Goal: Navigation & Orientation: Understand site structure

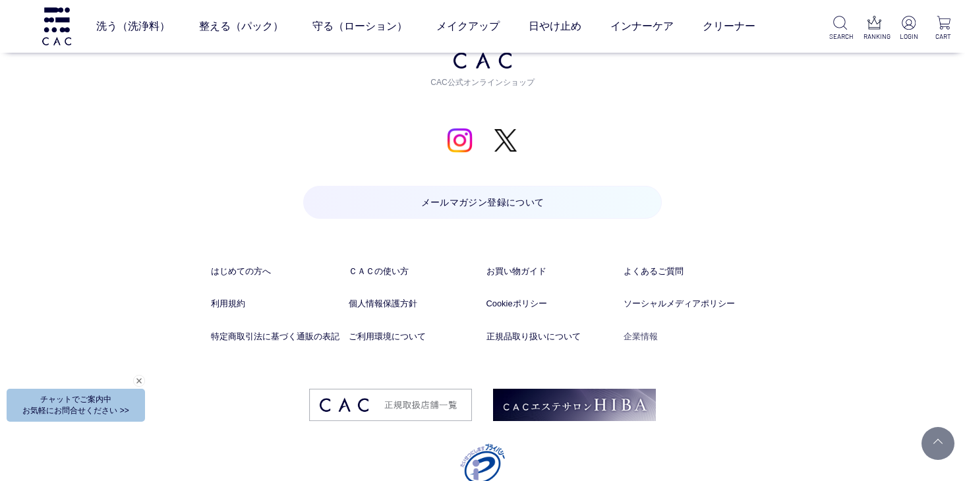
scroll to position [6822, 0]
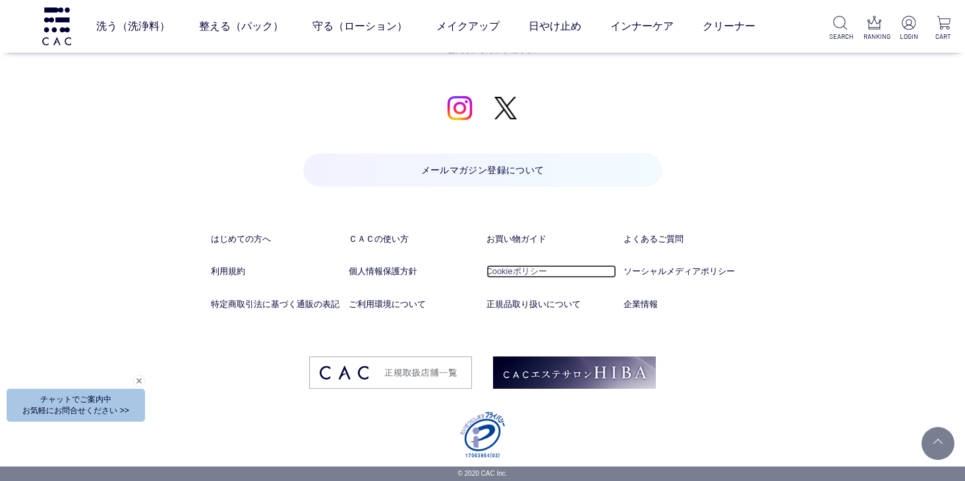
click at [496, 272] on link "Cookieポリシー" at bounding box center [552, 271] width 131 height 13
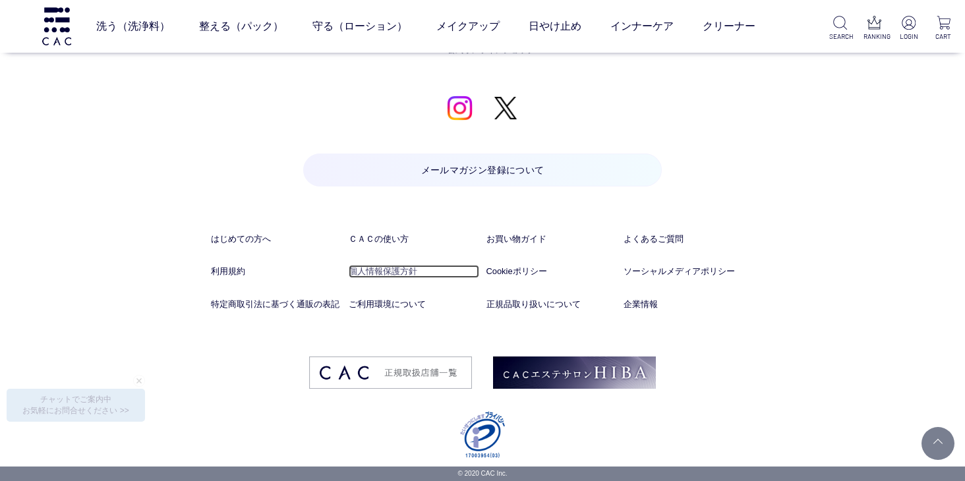
click at [382, 272] on link "個人情報保護方針" at bounding box center [414, 271] width 131 height 13
click at [688, 270] on link "ソーシャルメディアポリシー" at bounding box center [689, 271] width 131 height 13
click at [667, 268] on link "ソーシャルメディアポリシー" at bounding box center [689, 271] width 131 height 13
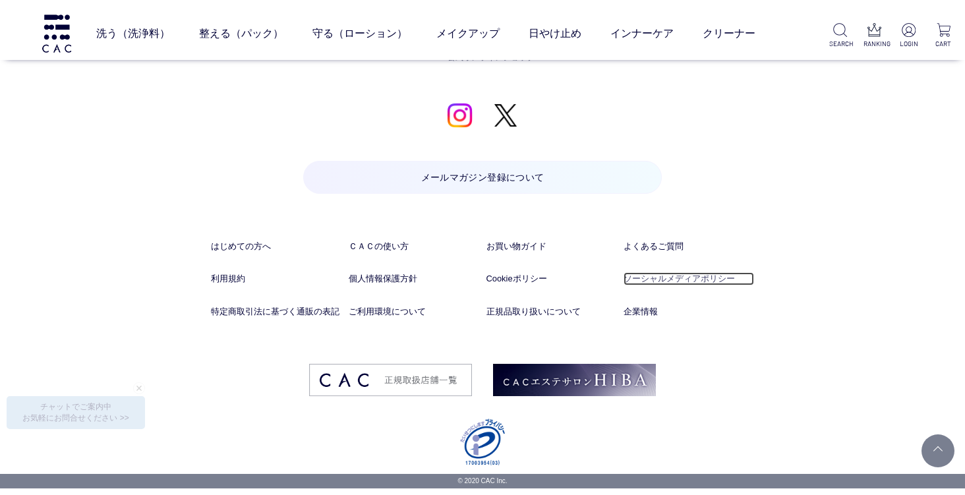
scroll to position [6808, 0]
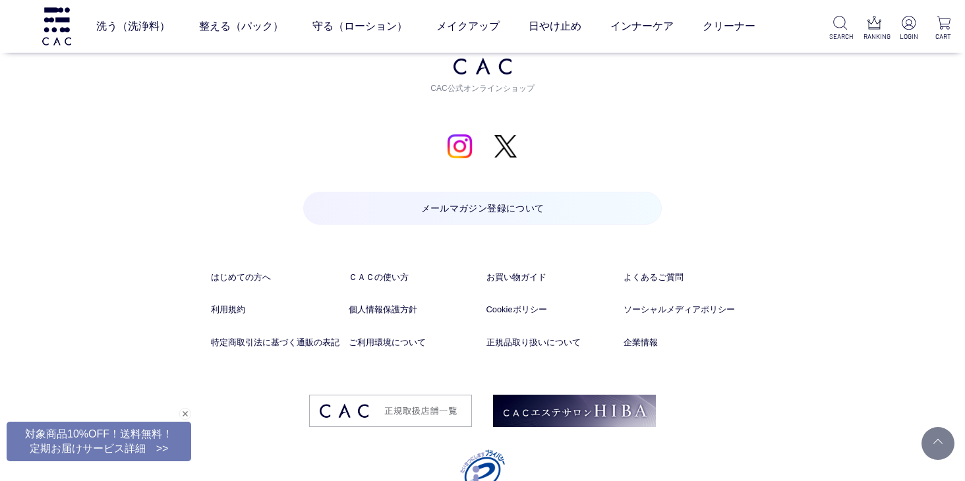
scroll to position [6822, 0]
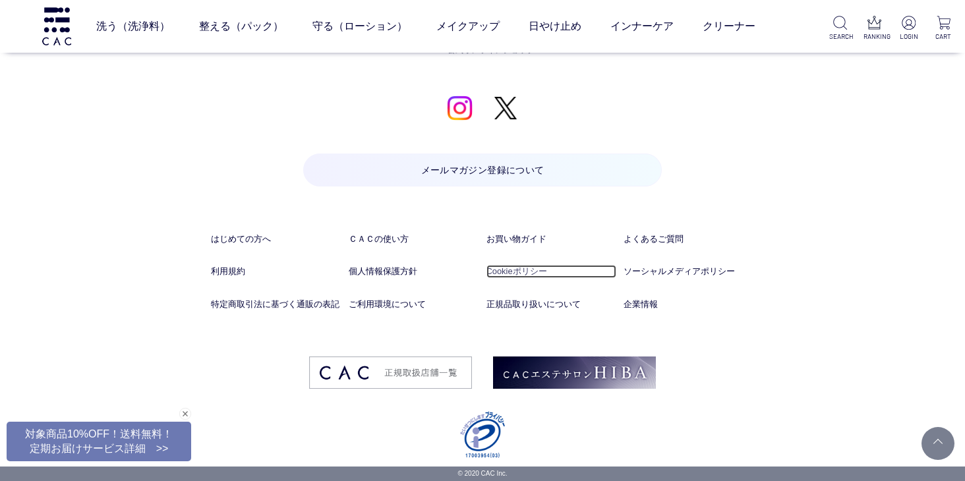
click at [520, 271] on link "Cookieポリシー" at bounding box center [552, 271] width 131 height 13
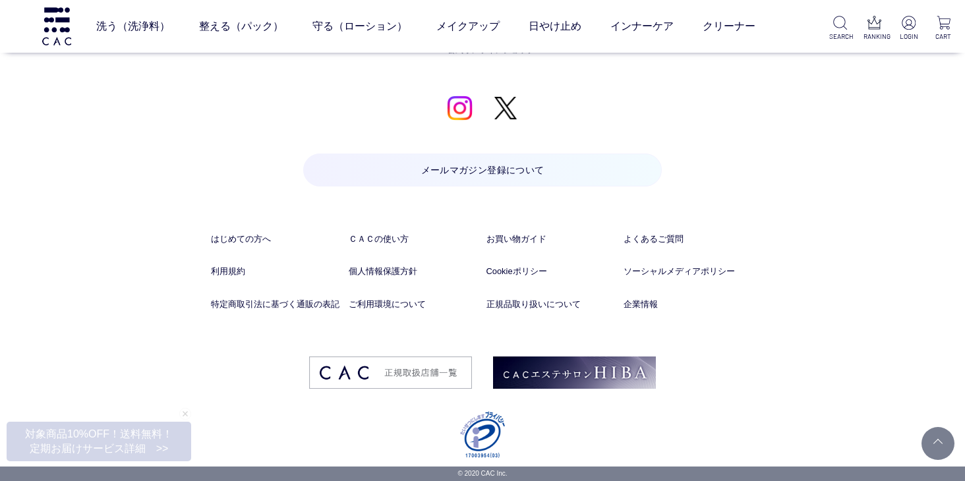
click at [626, 430] on div "お問い合わせ お電話でのお問い合わせ 予期せぬ障害などで電話が切れた時に、こちらからかけ直しさせていただくために、発信者番号通知をお願いしております。 発信者…" at bounding box center [482, 62] width 543 height 807
click at [526, 270] on link "Cookieポリシー" at bounding box center [552, 271] width 131 height 13
click at [744, 195] on div "お問い合わせ お電話でのお問い合わせ 予期せぬ障害などで電話が切れた時に、こちらからかけ直しさせていただくために、発信者番号通知をお願いしております。 発信者…" at bounding box center [482, 8] width 543 height 698
click at [683, 273] on link "ソーシャルメディアポリシー" at bounding box center [689, 271] width 131 height 13
click at [387, 270] on link "個人情報保護方針" at bounding box center [414, 271] width 131 height 13
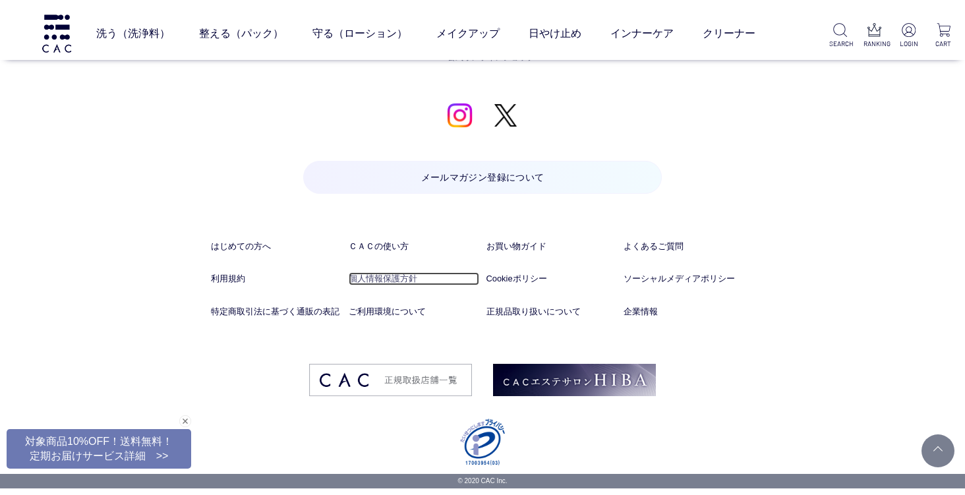
scroll to position [6808, 0]
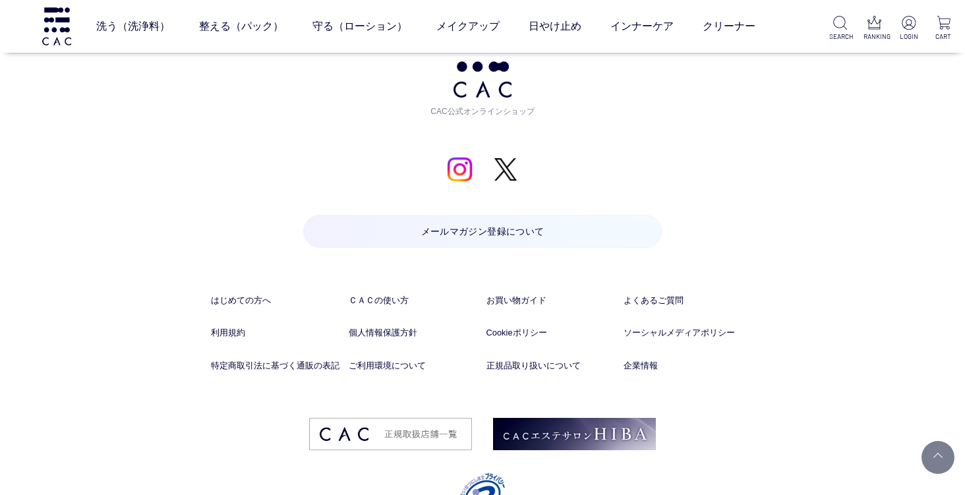
scroll to position [6808, 0]
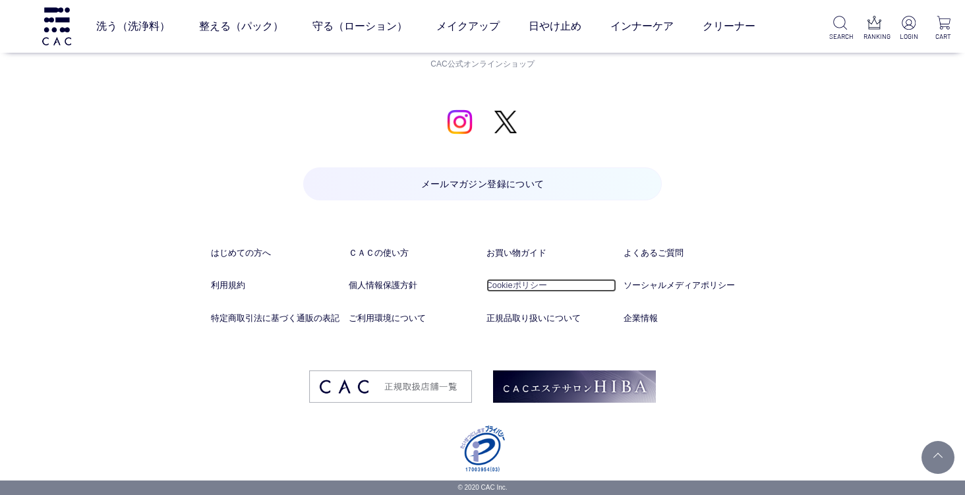
click at [514, 289] on link "Cookieポリシー" at bounding box center [552, 285] width 131 height 13
click at [400, 282] on link "個人情報保護方針" at bounding box center [414, 285] width 131 height 13
click at [661, 287] on link "ソーシャルメディアポリシー" at bounding box center [689, 285] width 131 height 13
click at [525, 289] on link "Cookieポリシー" at bounding box center [552, 285] width 131 height 13
click at [391, 282] on link "個人情報保護方針" at bounding box center [414, 285] width 131 height 13
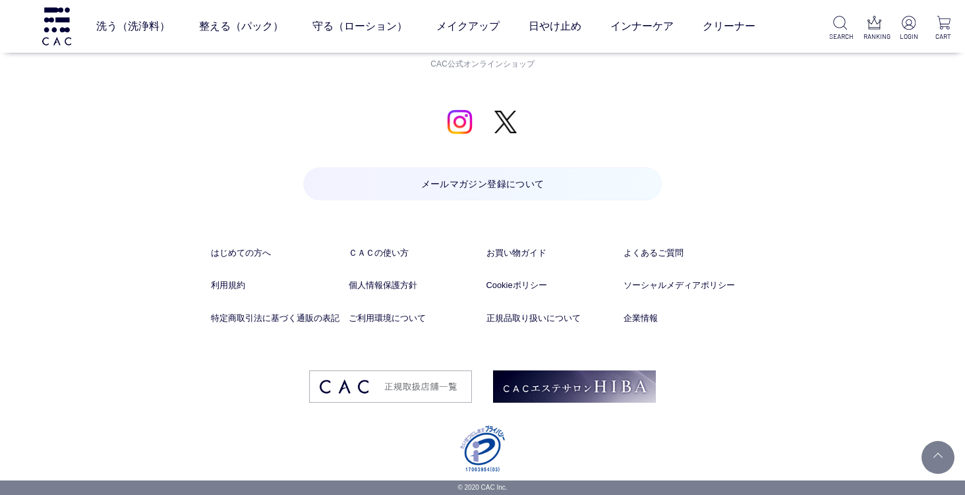
click at [683, 278] on li "よくあるご質問" at bounding box center [689, 263] width 131 height 32
click at [683, 284] on link "ソーシャルメディアポリシー" at bounding box center [689, 285] width 131 height 13
click at [505, 283] on link "Cookieポリシー" at bounding box center [552, 285] width 131 height 13
click at [521, 286] on link "Cookieポリシー" at bounding box center [552, 285] width 131 height 13
click at [390, 285] on link "個人情報保護方針" at bounding box center [414, 285] width 131 height 13
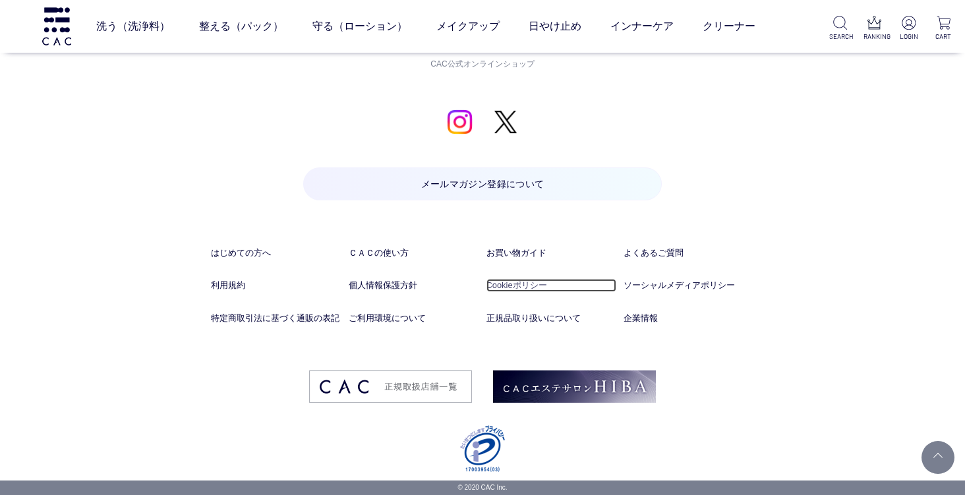
click at [520, 289] on link "Cookieポリシー" at bounding box center [552, 285] width 131 height 13
click at [663, 288] on link "ソーシャルメディアポリシー" at bounding box center [689, 285] width 131 height 13
click at [400, 293] on li "個人情報保護方針" at bounding box center [414, 295] width 131 height 32
click at [395, 286] on link "個人情報保護方針" at bounding box center [414, 285] width 131 height 13
click at [220, 297] on li "利用規約" at bounding box center [276, 295] width 131 height 32
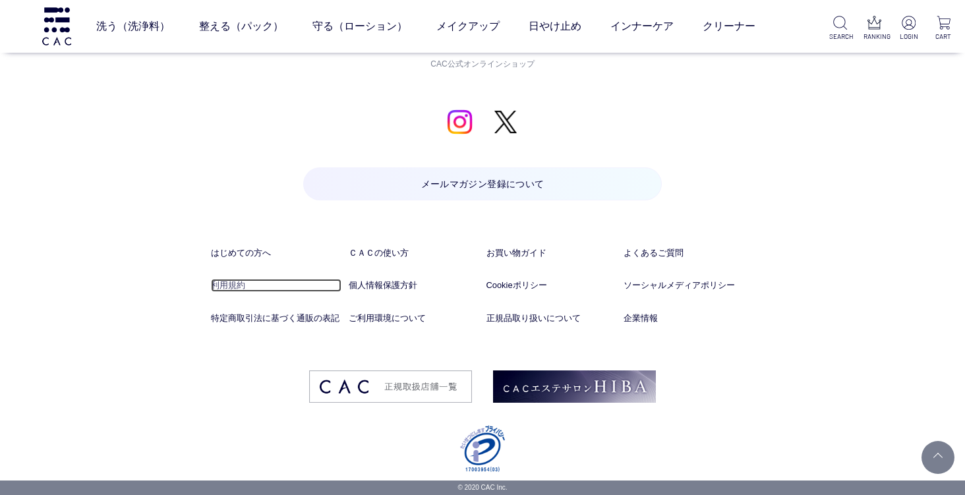
click at [222, 289] on link "利用規約" at bounding box center [276, 285] width 131 height 13
